Goal: Information Seeking & Learning: Learn about a topic

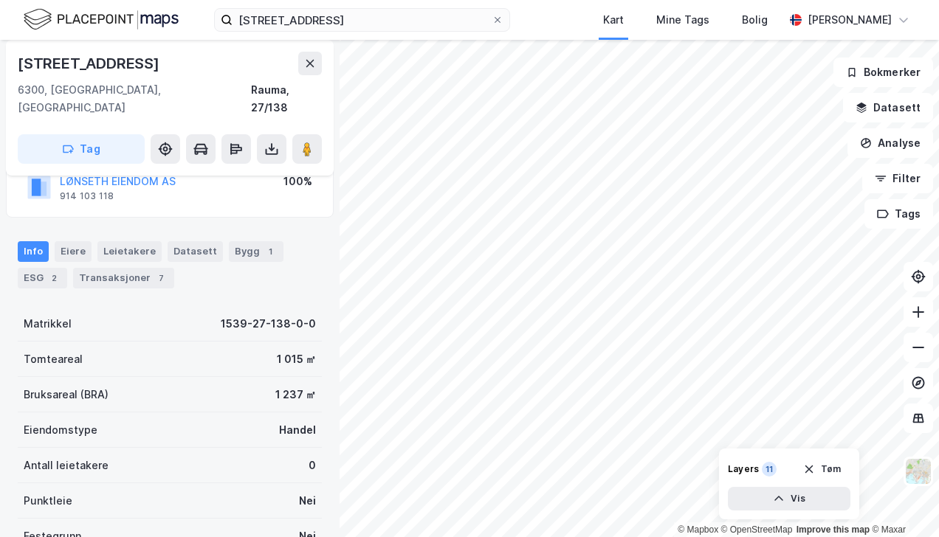
scroll to position [117, 0]
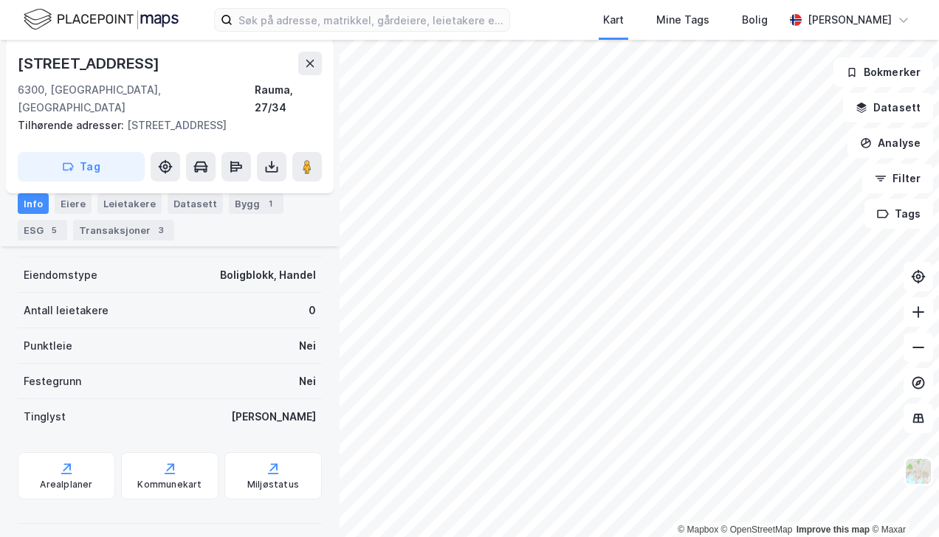
scroll to position [369, 0]
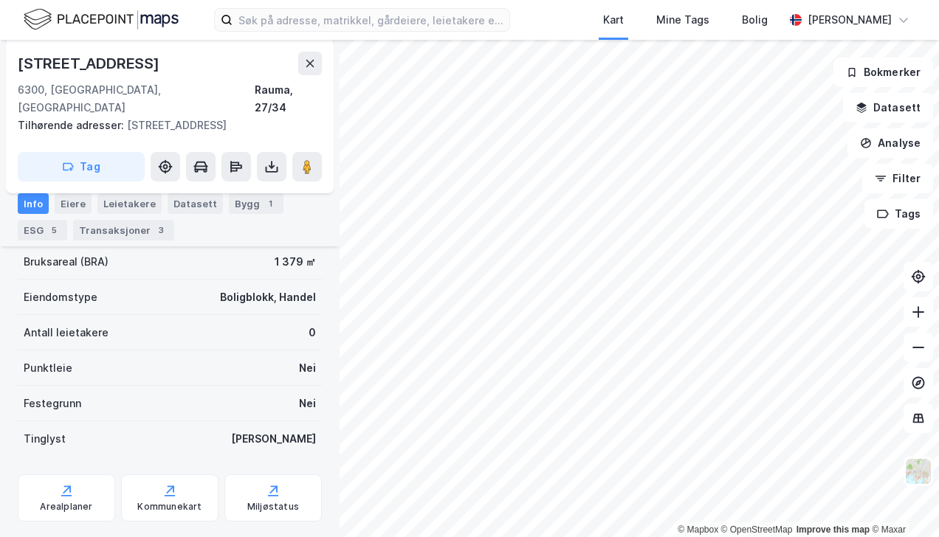
click at [874, 139] on button "Analyse" at bounding box center [890, 143] width 86 height 30
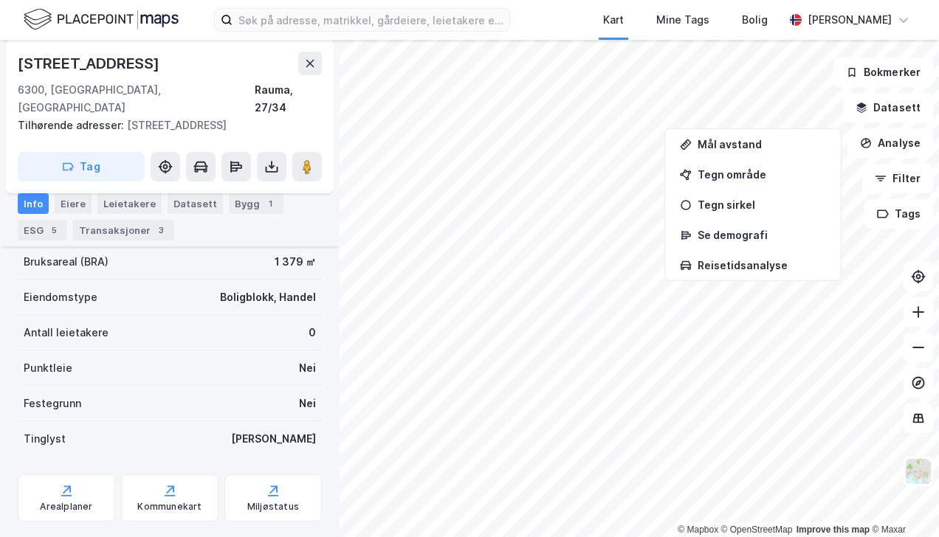
click at [874, 139] on button "Analyse" at bounding box center [890, 143] width 86 height 30
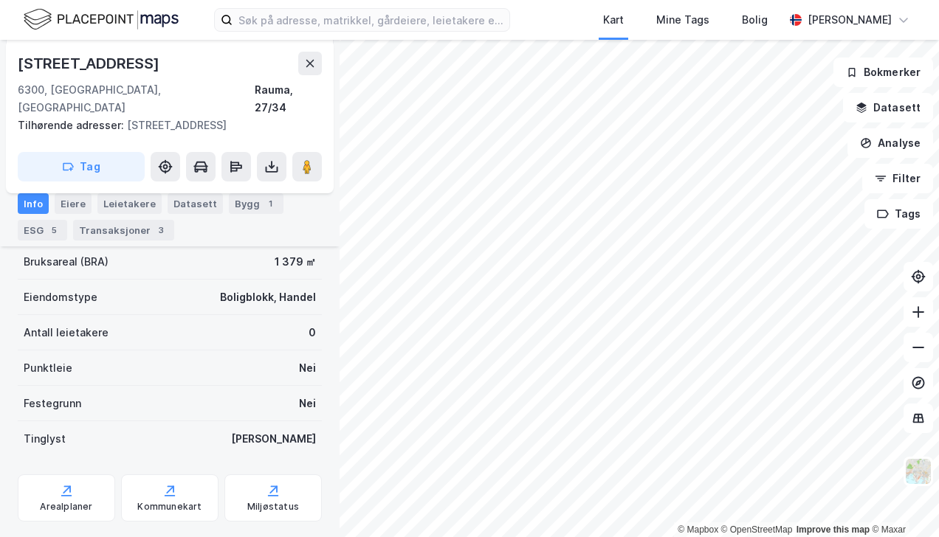
click at [883, 112] on button "Datasett" at bounding box center [888, 108] width 90 height 30
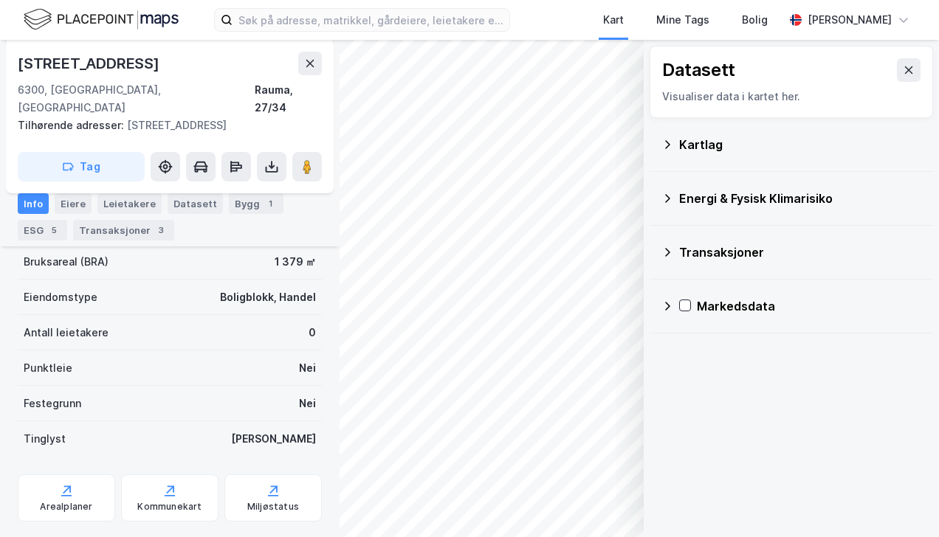
click at [903, 69] on icon at bounding box center [909, 70] width 12 height 12
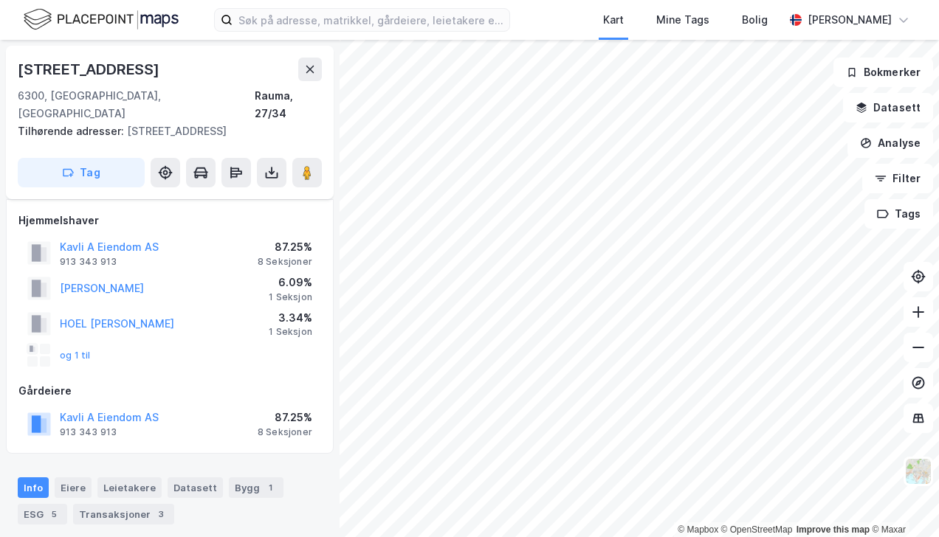
scroll to position [369, 0]
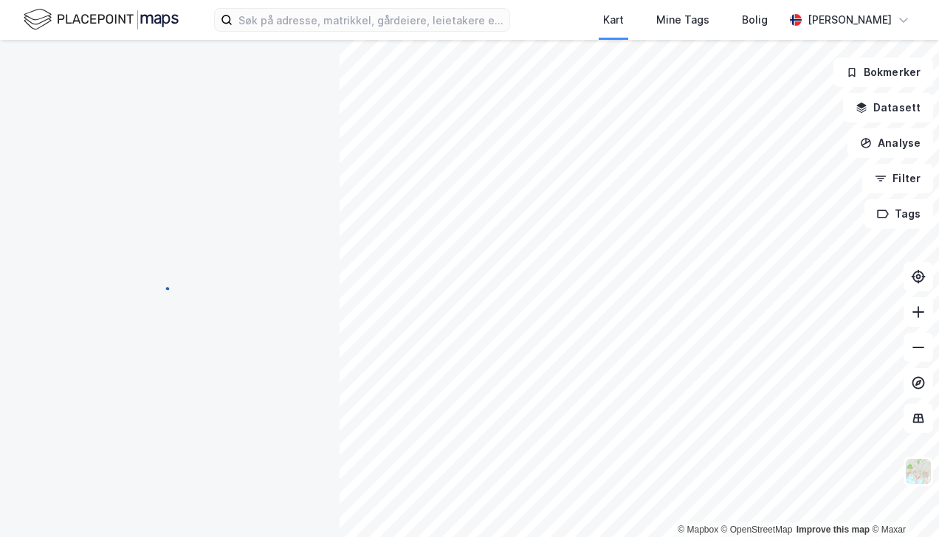
scroll to position [369, 0]
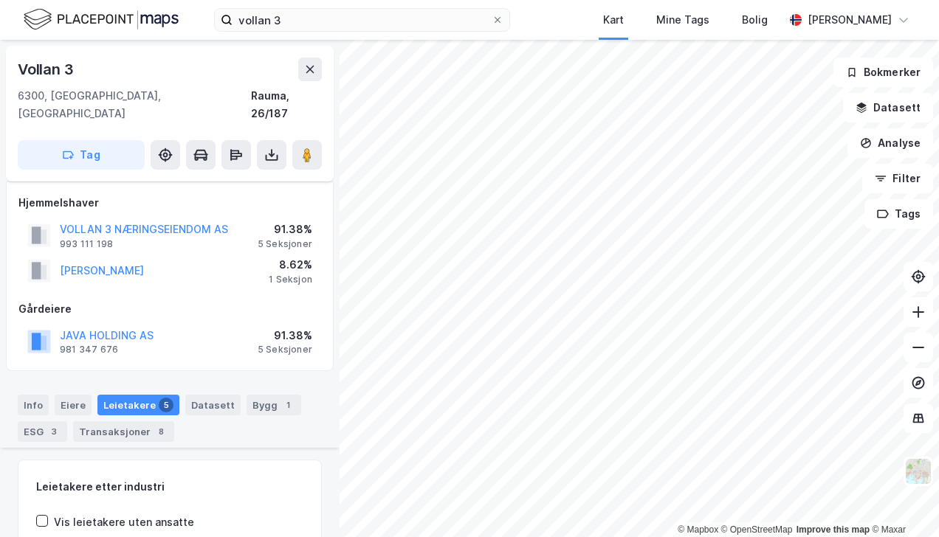
scroll to position [337, 0]
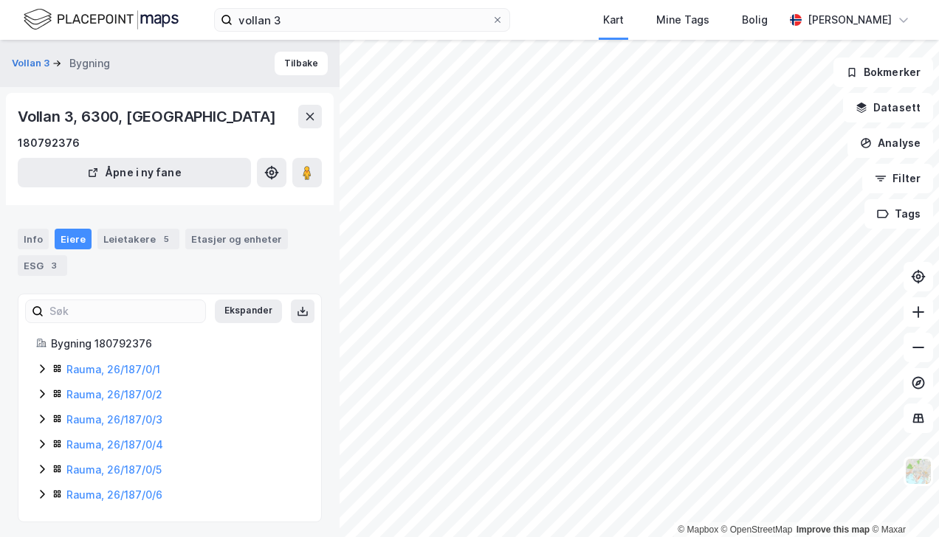
scroll to position [4, 0]
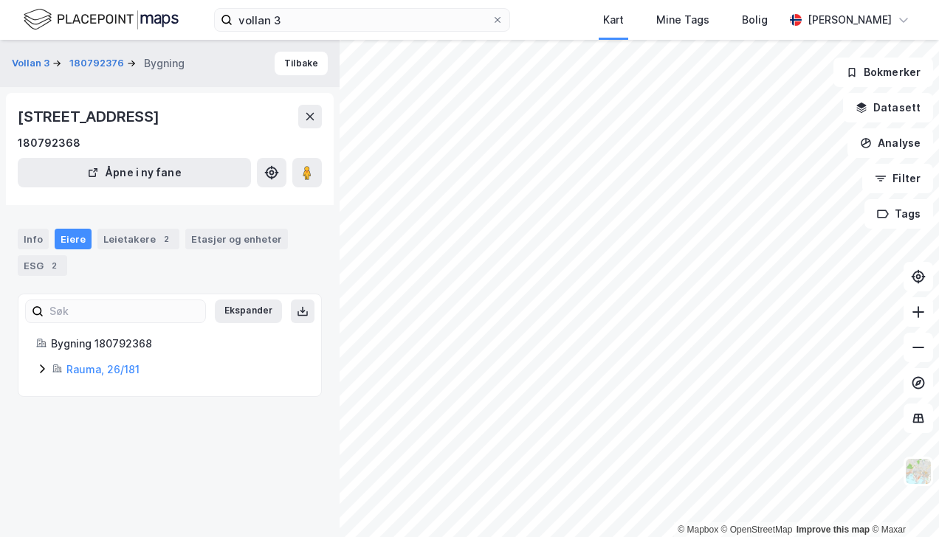
click at [26, 249] on div "Info" at bounding box center [33, 239] width 31 height 21
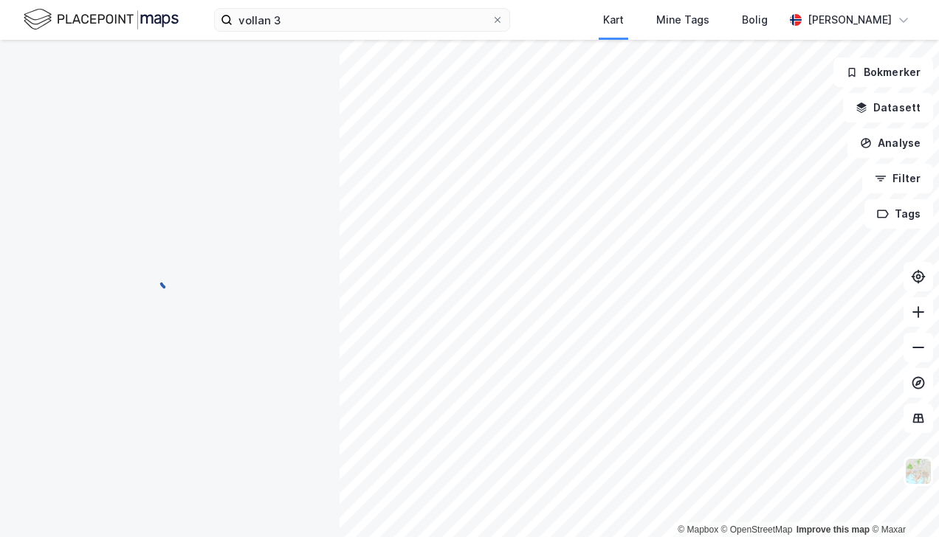
scroll to position [1, 0]
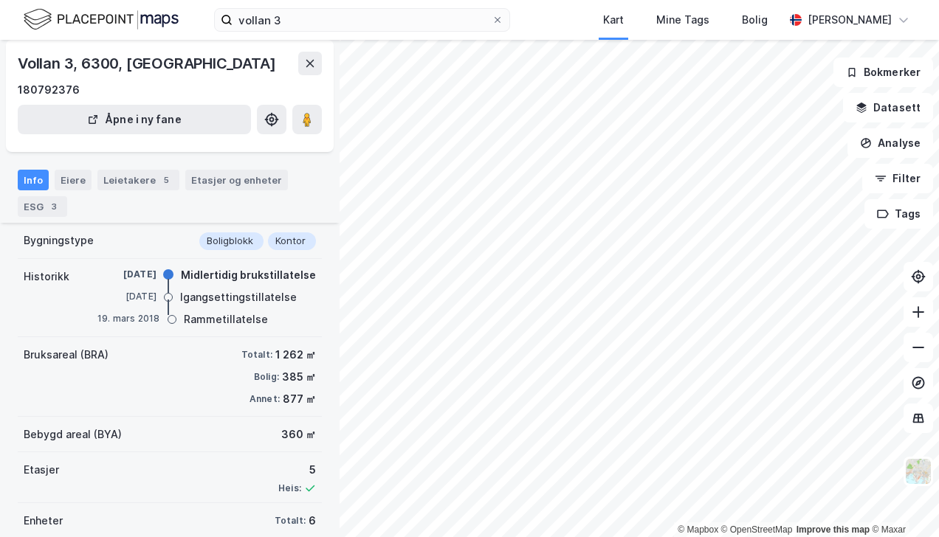
scroll to position [109, 0]
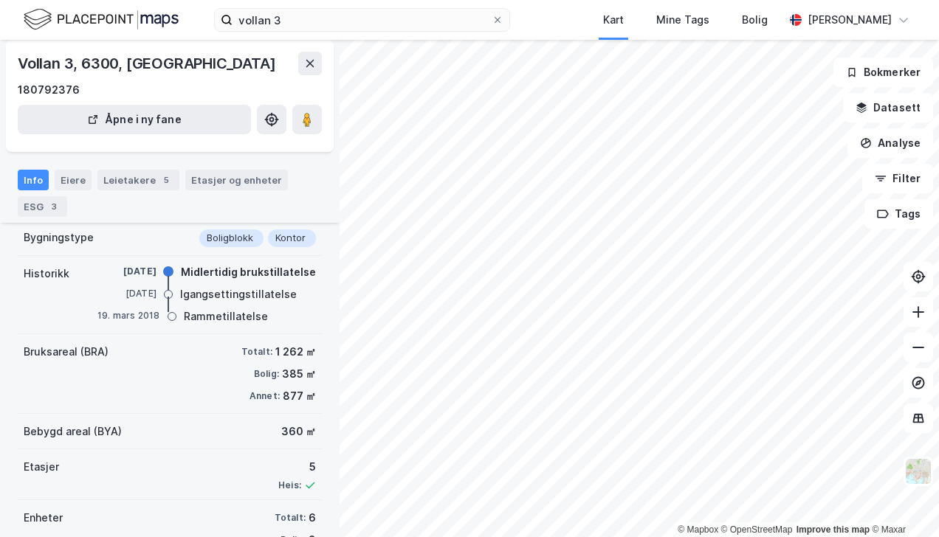
click at [122, 183] on div "Leietakere 5" at bounding box center [138, 180] width 82 height 21
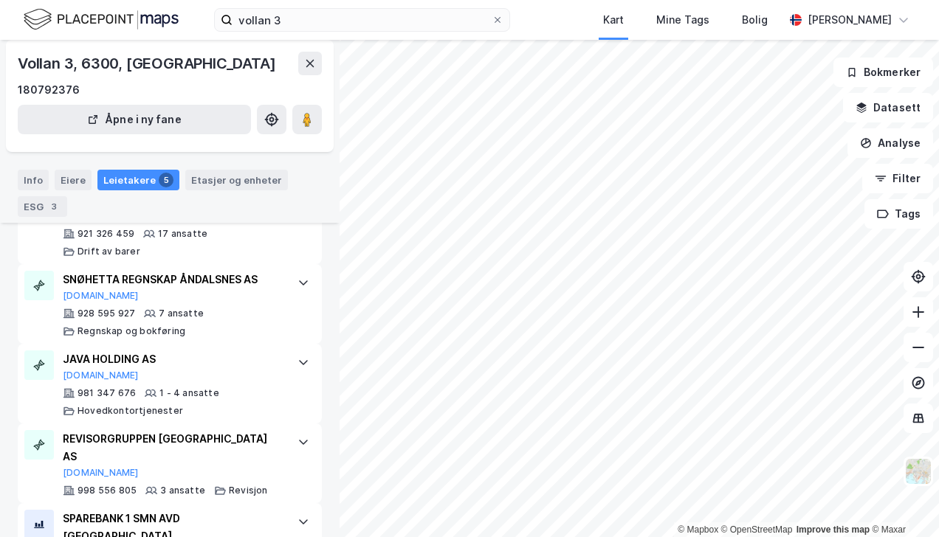
scroll to position [344, 0]
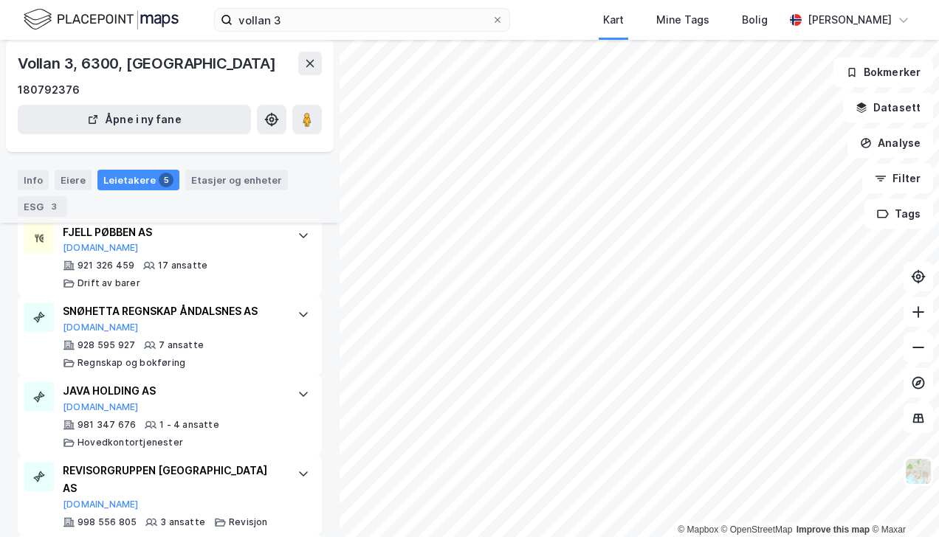
click at [879, 106] on button "Datasett" at bounding box center [888, 108] width 90 height 30
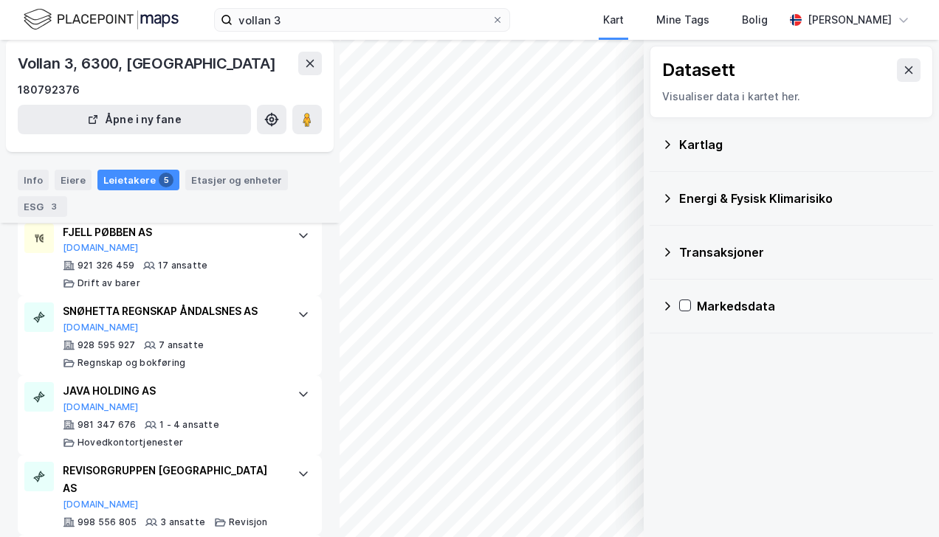
click at [667, 199] on icon at bounding box center [667, 198] width 5 height 9
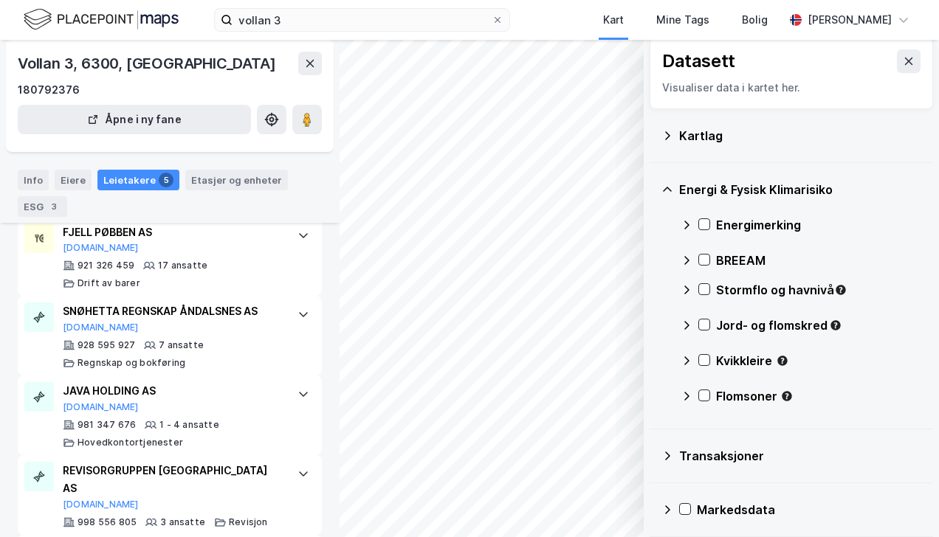
scroll to position [13, 0]
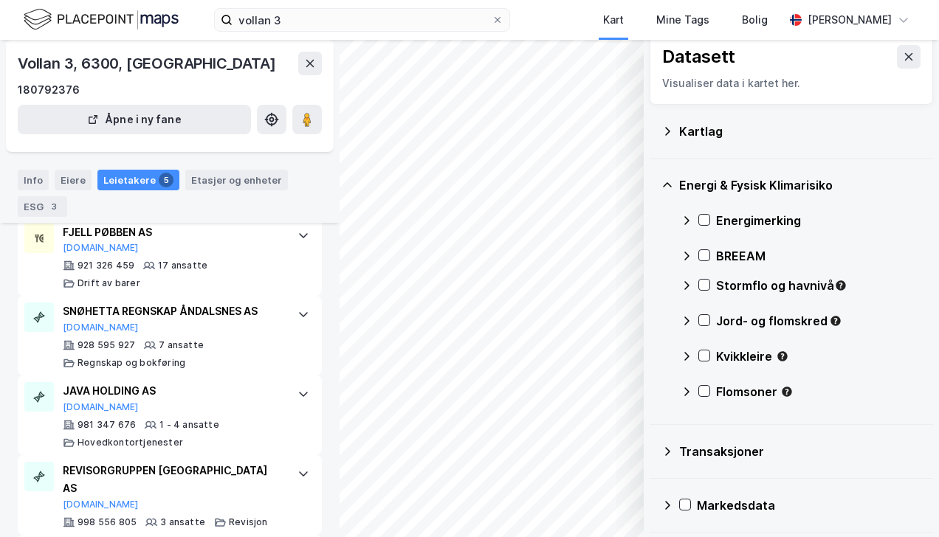
click at [700, 285] on icon at bounding box center [704, 285] width 10 height 10
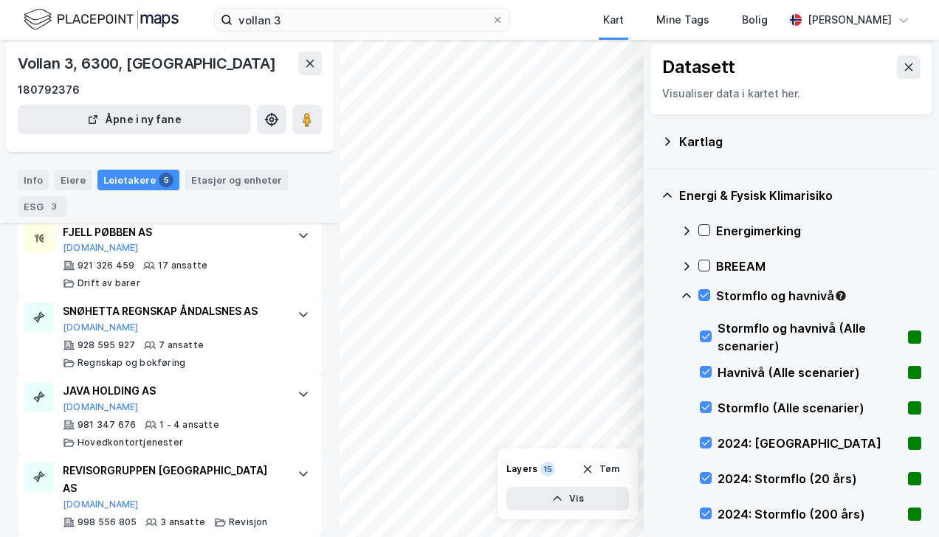
scroll to position [0, 0]
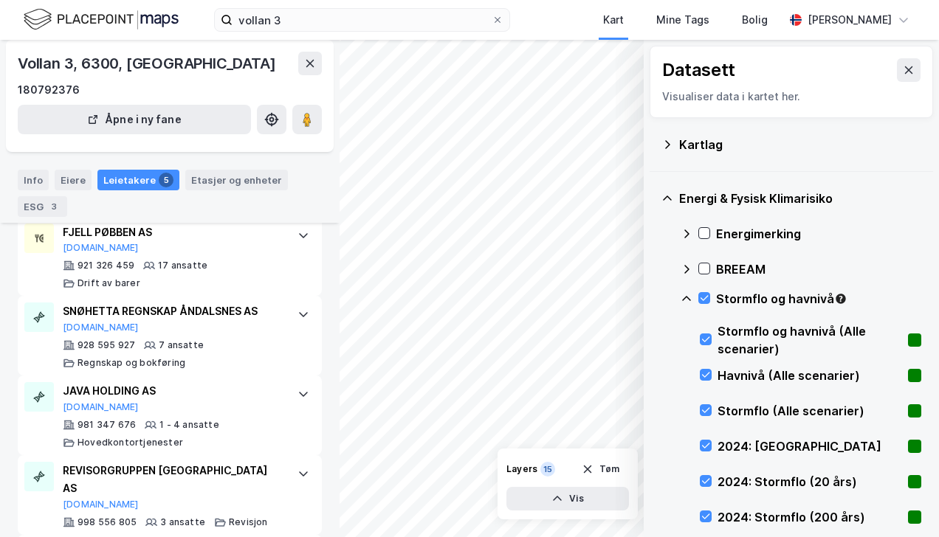
click at [702, 297] on icon at bounding box center [704, 298] width 10 height 10
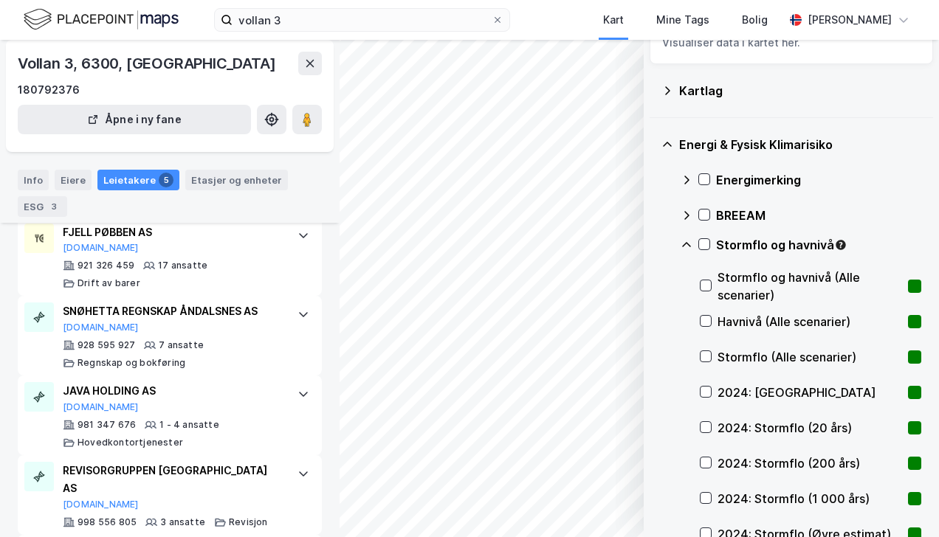
scroll to position [74, 0]
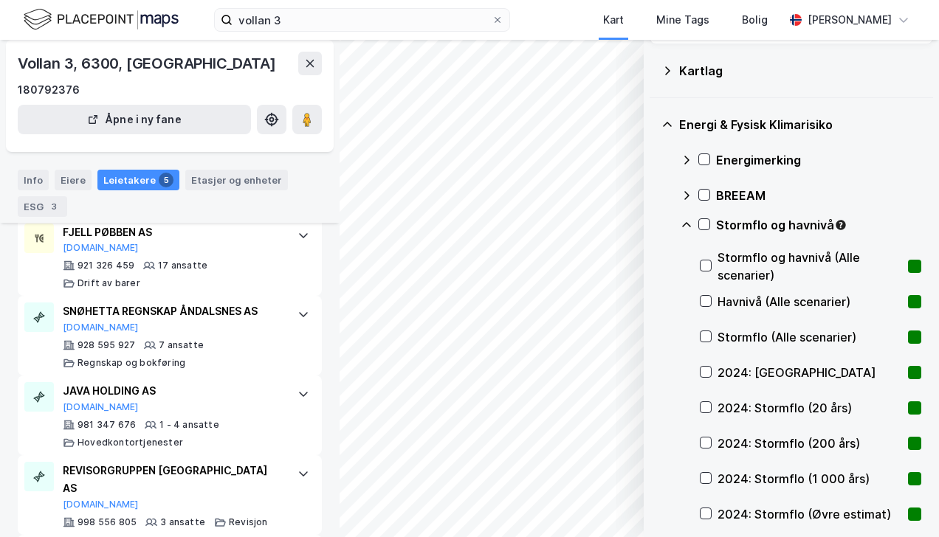
click at [705, 367] on icon at bounding box center [705, 372] width 10 height 10
click at [705, 410] on icon at bounding box center [705, 407] width 10 height 10
click at [704, 441] on icon at bounding box center [705, 443] width 10 height 10
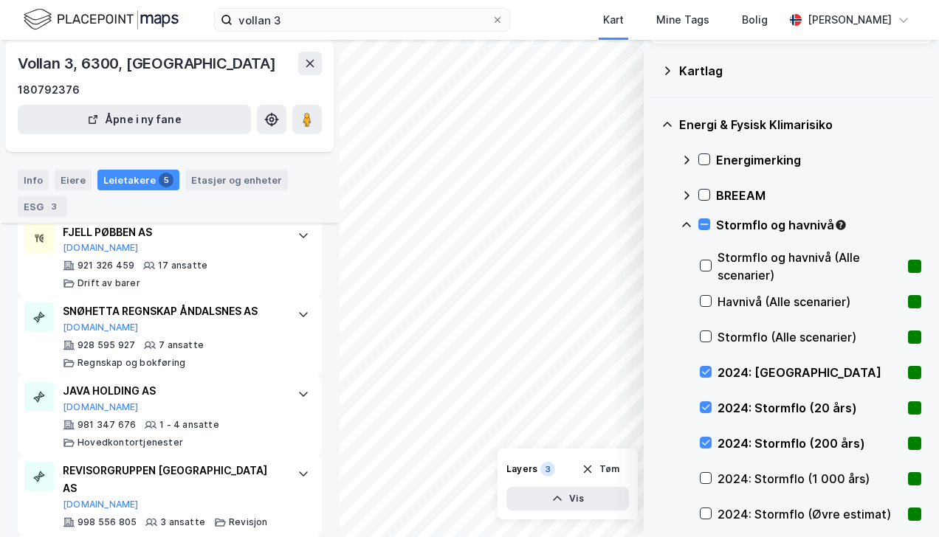
click at [707, 473] on icon at bounding box center [705, 478] width 10 height 10
click at [704, 474] on icon at bounding box center [705, 478] width 10 height 10
